Goal: Find contact information: Find contact information

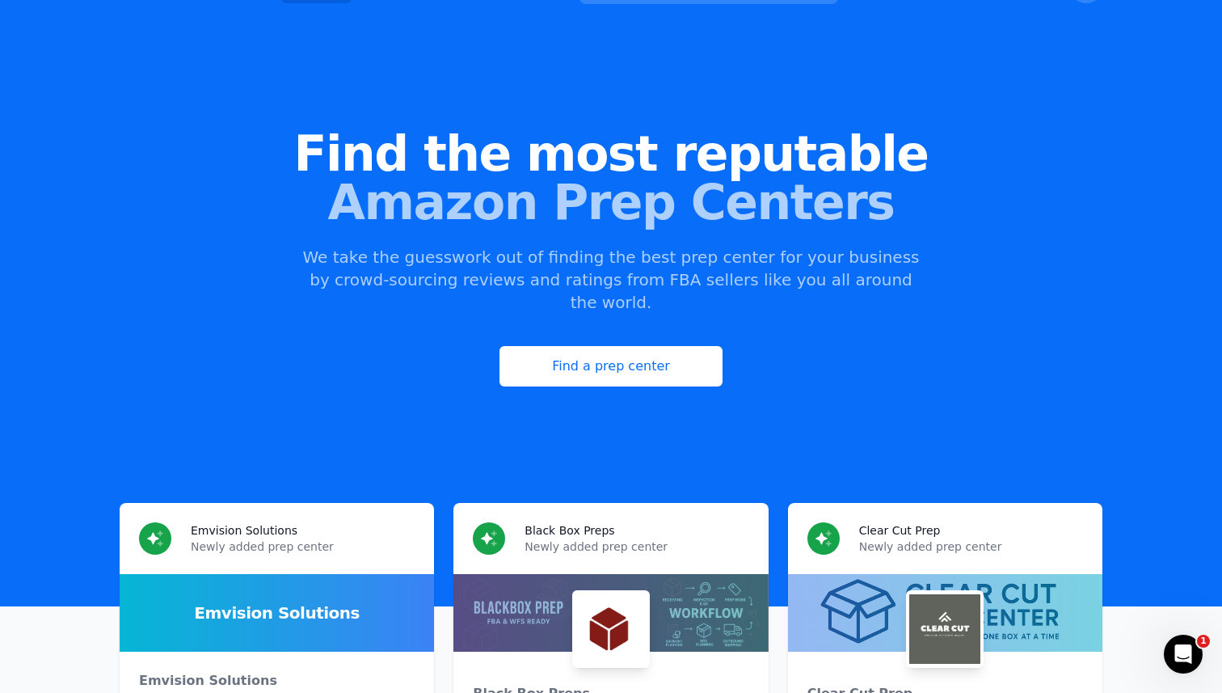
scroll to position [36, 0]
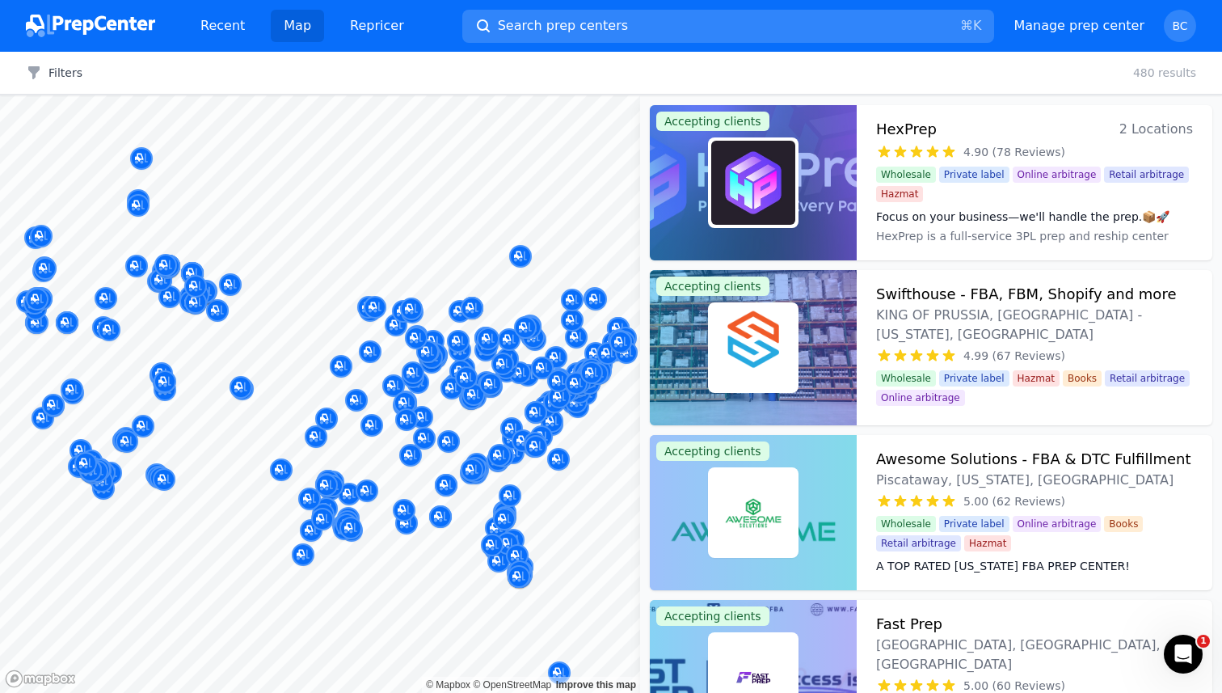
click at [112, 32] on img at bounding box center [90, 26] width 129 height 23
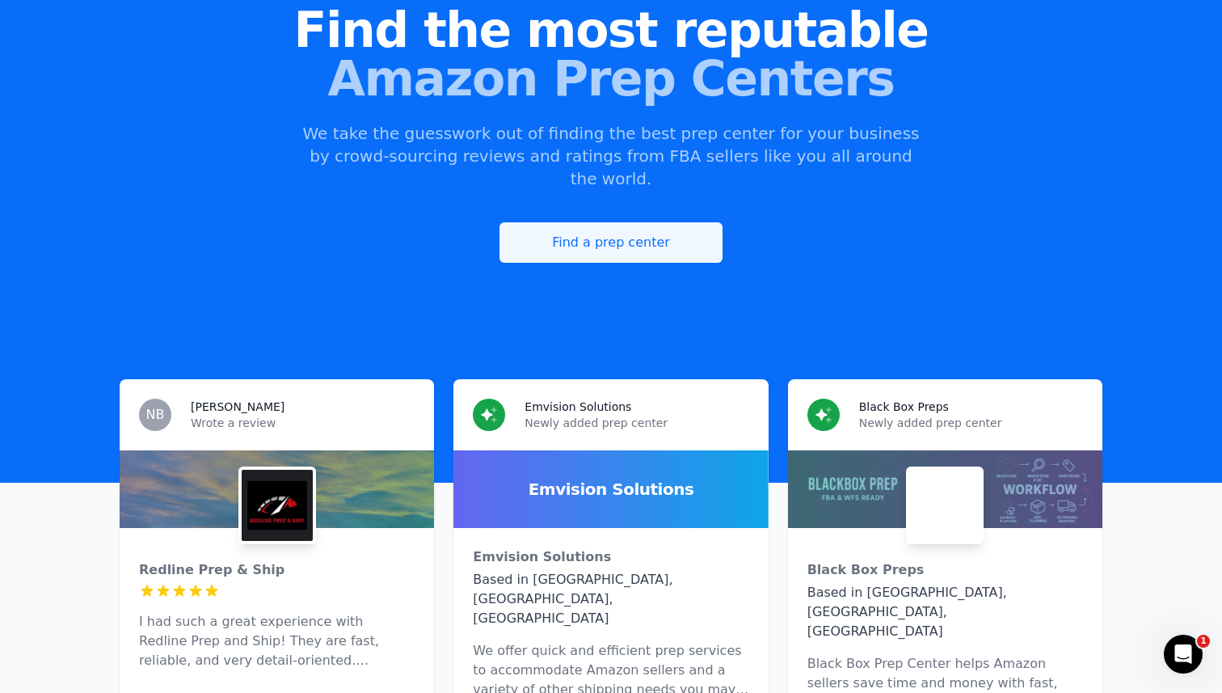
scroll to position [165, 0]
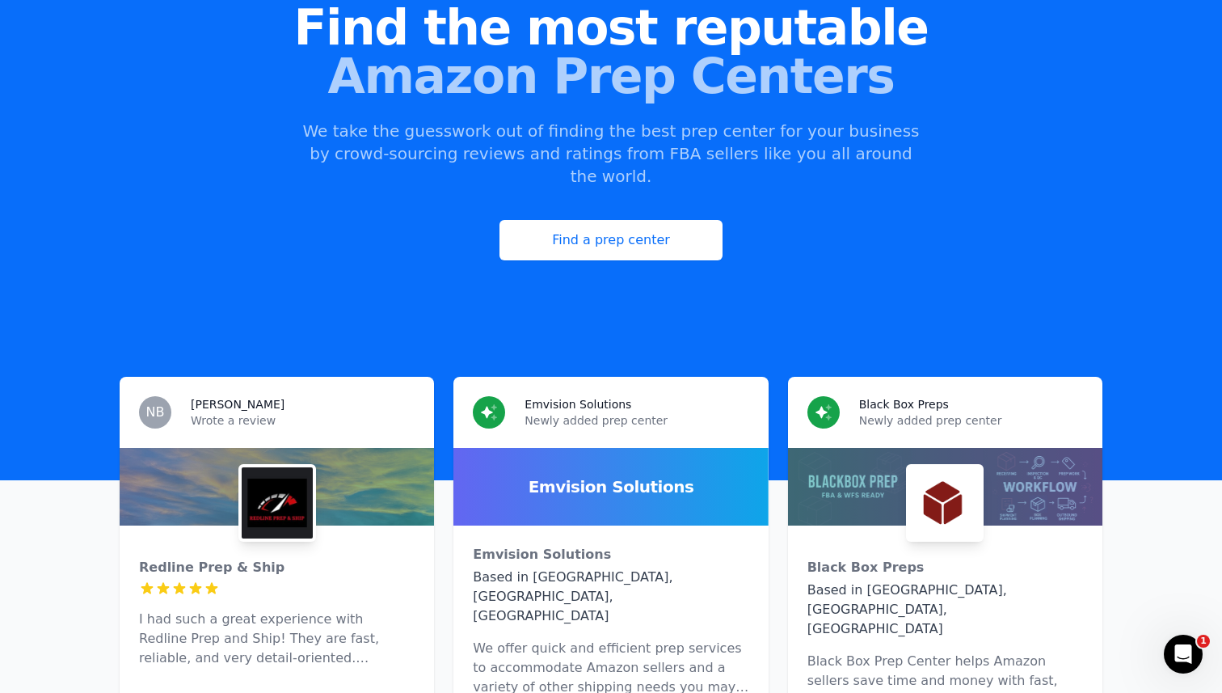
click at [887, 377] on div "Black Box Preps Newly added prep center" at bounding box center [945, 412] width 314 height 71
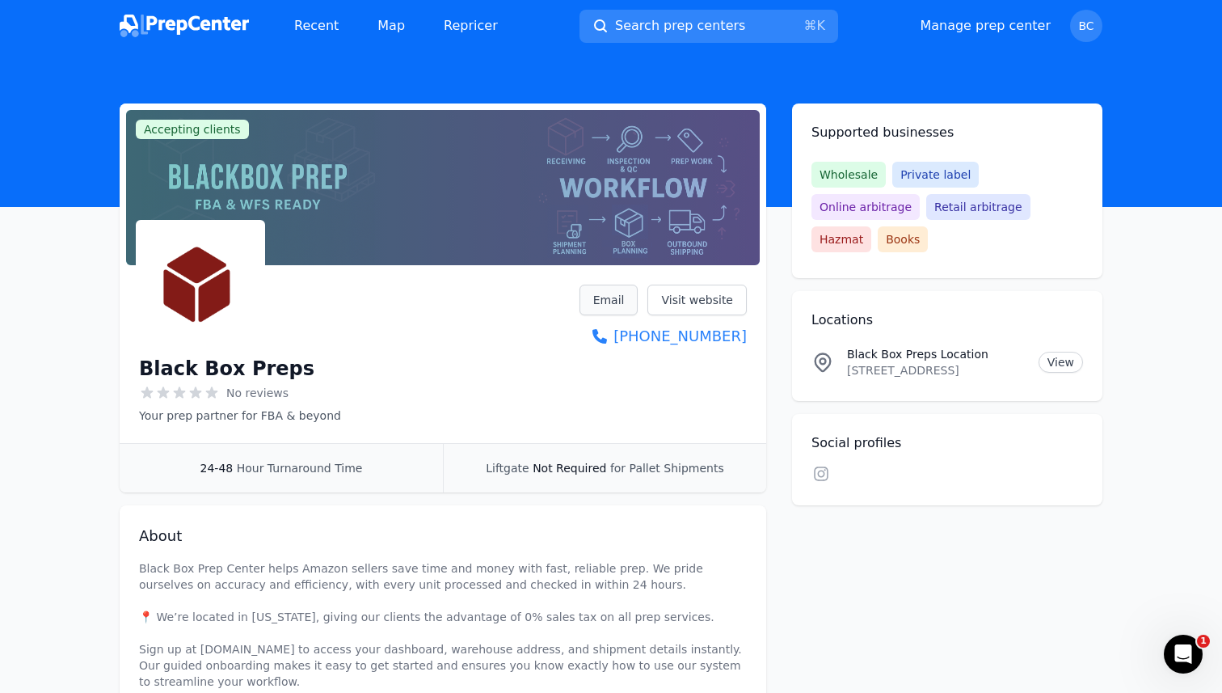
click at [633, 298] on link "Email" at bounding box center [608, 299] width 59 height 31
